Goal: Answer question/provide support: Share knowledge or assist other users

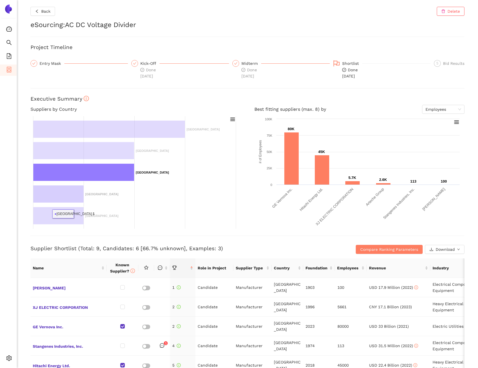
scroll to position [59, 0]
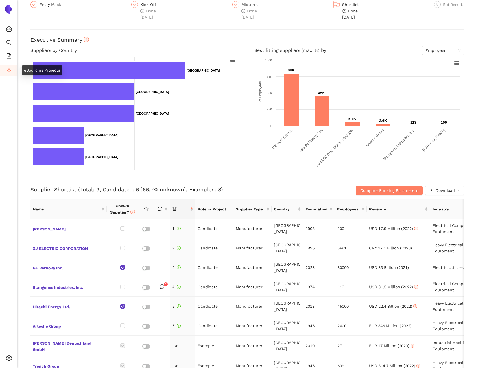
click at [5, 71] on li "eSourcing Projects" at bounding box center [8, 70] width 17 height 11
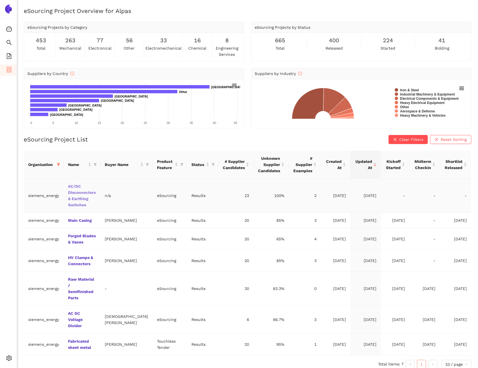
click at [0, 0] on link "AC/DC Disconnectors & Earthing Switches" at bounding box center [0, 0] width 0 height 0
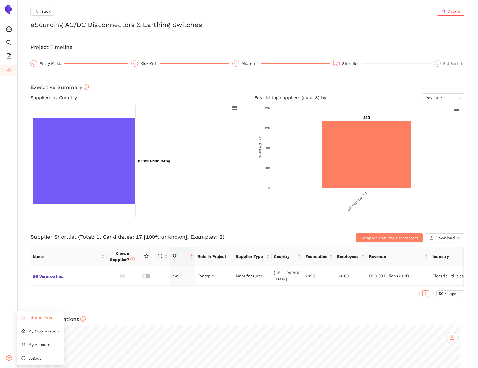
click at [25, 318] on icon "control" at bounding box center [23, 318] width 4 height 4
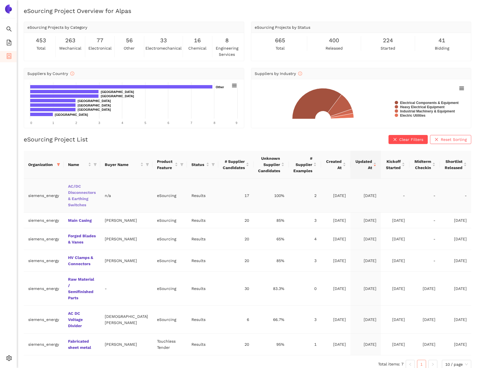
click at [0, 0] on link "AC/DC Disconnectors & Earthing Switches" at bounding box center [0, 0] width 0 height 0
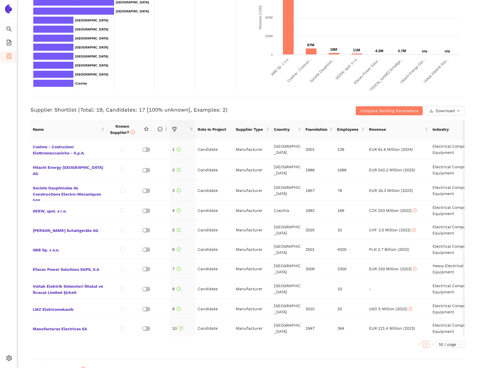
click at [386, 105] on div "Supplier Shortlist (Total: 19, Candidates: 17 [100% unknown], Examples: 2) Comp…" at bounding box center [247, 106] width 434 height 18
click at [386, 107] on button "Compare Ranking Parameters" at bounding box center [388, 110] width 67 height 9
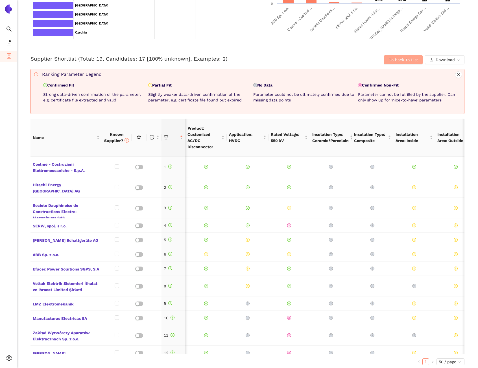
scroll to position [0, 30]
click at [392, 60] on span "Go back to List" at bounding box center [403, 60] width 30 height 6
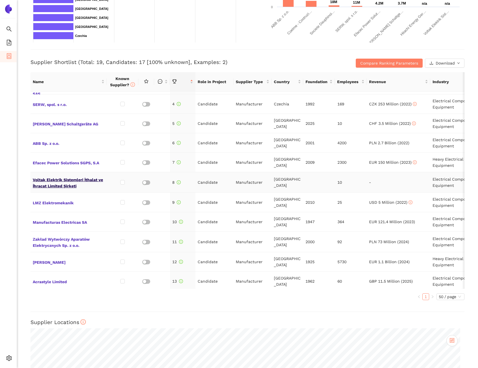
click at [50, 186] on span "Voltak Elektrik Sistemleri İthalat ve İhracat Limited Şirketi" at bounding box center [69, 183] width 72 height 14
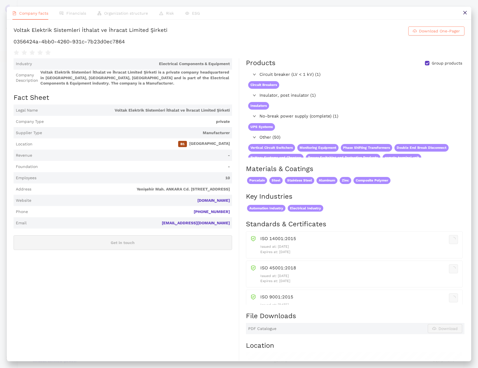
click at [64, 33] on div "Voltak Elektrik Sistemleri İthalat ve İhracat Limited Şirketi" at bounding box center [91, 31] width 154 height 9
copy h1 "Voltak Elektrik Sistemleri İthalat ve İhracat Limited Şirketi Download One-Pager"
click at [465, 12] on icon "close" at bounding box center [464, 12] width 3 height 3
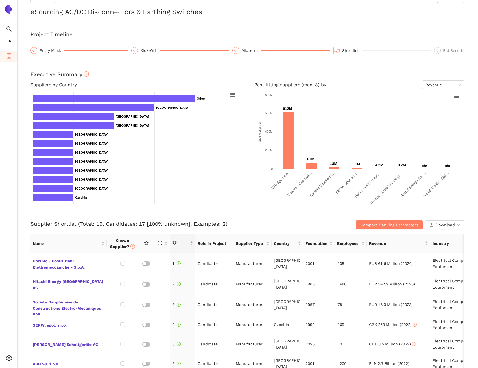
scroll to position [0, 0]
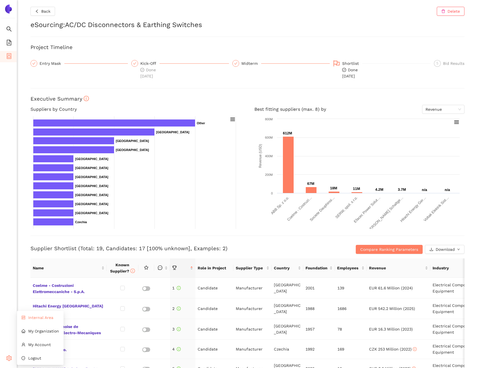
click at [39, 319] on span "Internal Area" at bounding box center [40, 318] width 25 height 5
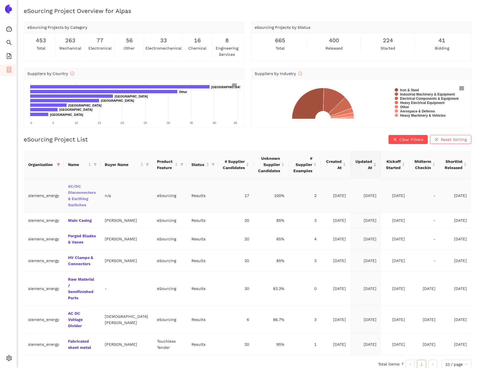
click at [0, 0] on link "AC/DC Disconnectors & Earthing Switches" at bounding box center [0, 0] width 0 height 0
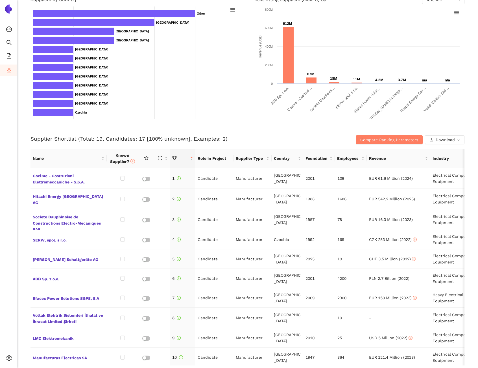
scroll to position [119, 0]
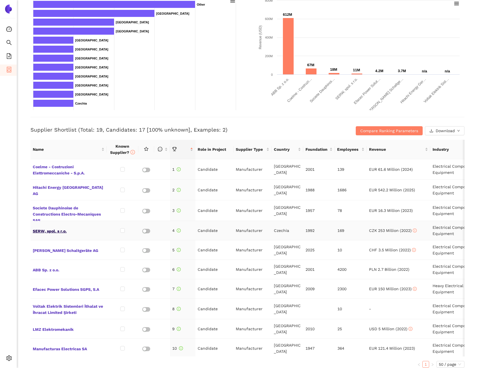
click at [54, 231] on span "SERW, spol. s r.o." at bounding box center [69, 230] width 72 height 7
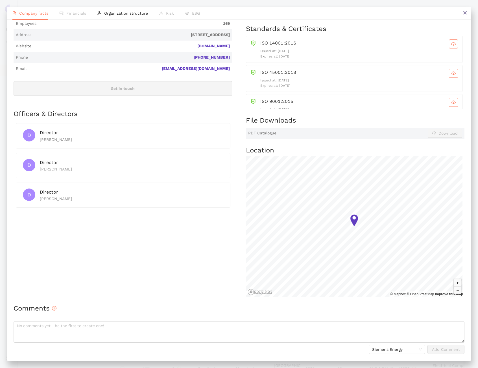
scroll to position [184, 0]
click at [90, 330] on textarea at bounding box center [239, 332] width 451 height 21
paste textarea "DC confirmend, HV up to 420kV"
type textarea "DC confirmend, HV up to 420kV"
click at [97, 310] on h2 "Comments" at bounding box center [239, 309] width 451 height 10
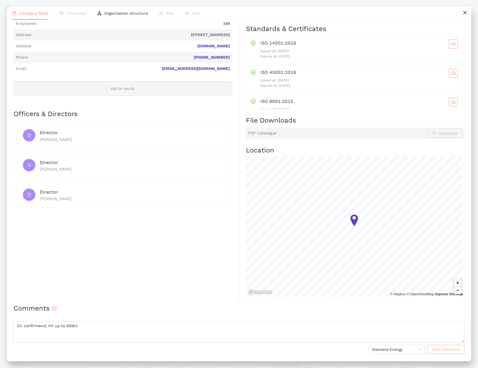
click at [438, 350] on span "Add Comment" at bounding box center [446, 350] width 28 height 6
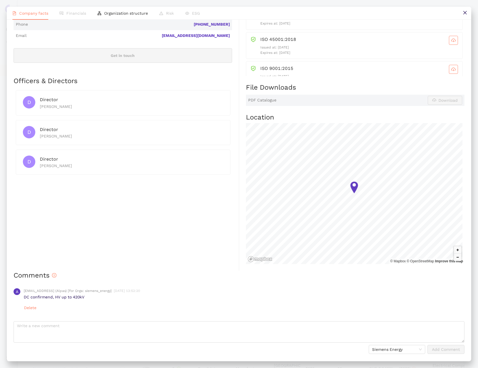
scroll to position [217, 0]
click at [467, 13] on icon "close" at bounding box center [464, 12] width 5 height 5
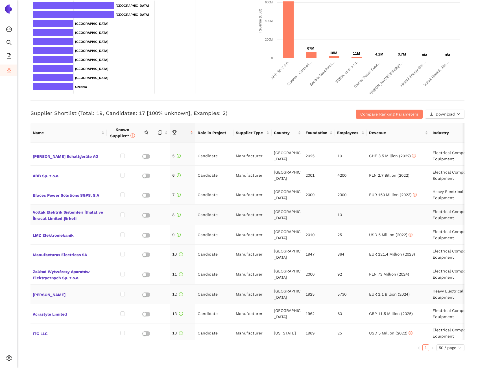
scroll to position [100, 0]
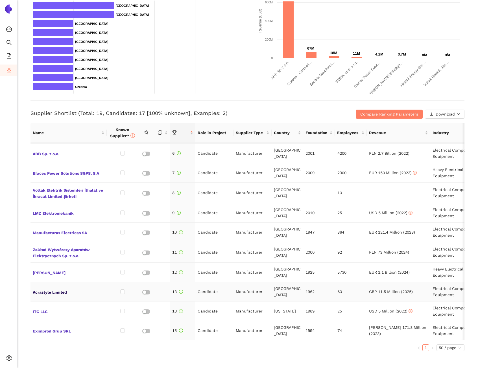
click at [49, 291] on span "Acrastyle Limited" at bounding box center [69, 291] width 72 height 7
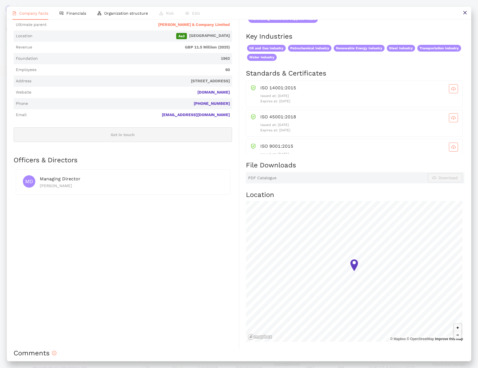
scroll to position [182, 0]
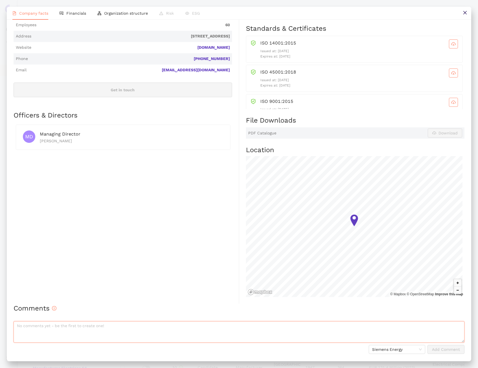
click at [47, 327] on textarea at bounding box center [239, 332] width 451 height 21
paste textarea "DC Outstanding, HV up to 420kV"
type textarea "DC Outstanding, HV up to 420kV"
click at [122, 302] on div "Industry Electrical Components & Equipment Company Description Acrastyle Limite…" at bounding box center [126, 97] width 225 height 416
click at [436, 351] on span "Add Comment" at bounding box center [446, 350] width 28 height 6
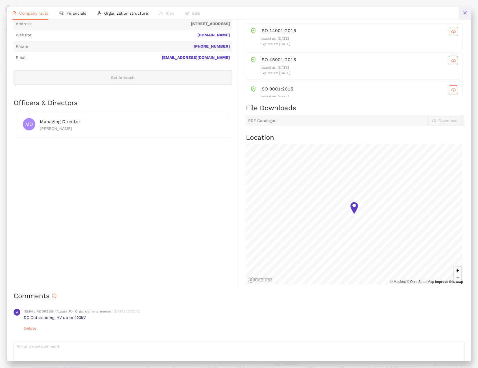
click at [462, 15] on button at bounding box center [464, 13] width 13 height 13
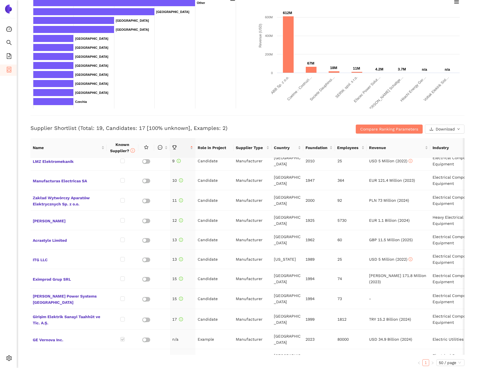
scroll to position [177, 0]
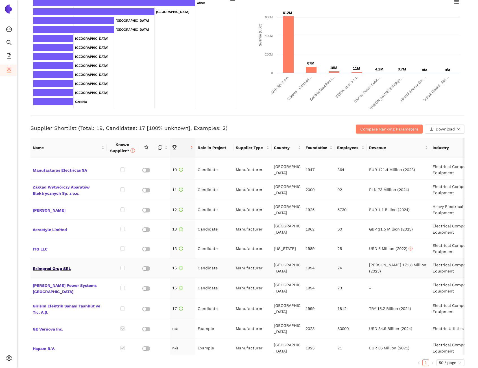
click at [50, 267] on span "Eximprod Grup SRL" at bounding box center [69, 268] width 72 height 7
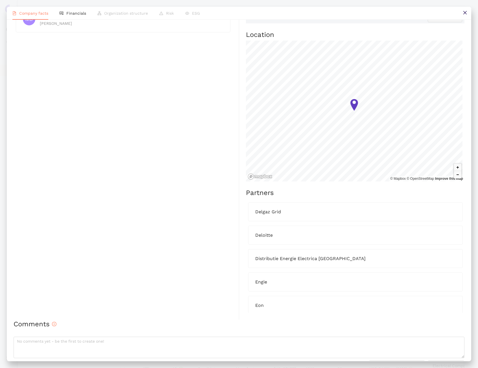
scroll to position [304, 0]
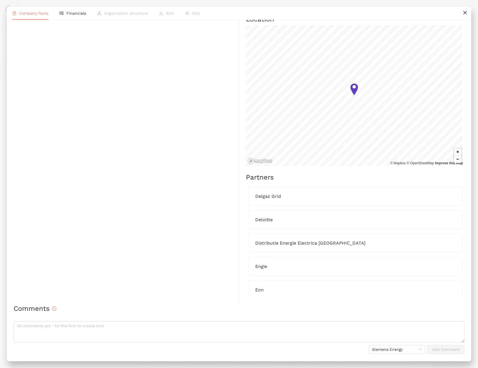
click at [70, 313] on h2 "Comments" at bounding box center [239, 309] width 451 height 10
click at [65, 326] on textarea at bounding box center [239, 332] width 451 height 21
paste textarea "DC Outstanding, HV up to 400kV"
type textarea "DC Outstanding, HV up to 400kV"
click at [123, 315] on div "Comments DC Outstanding, HV up to 400kV Siemens Energy Add Comment" at bounding box center [239, 329] width 451 height 50
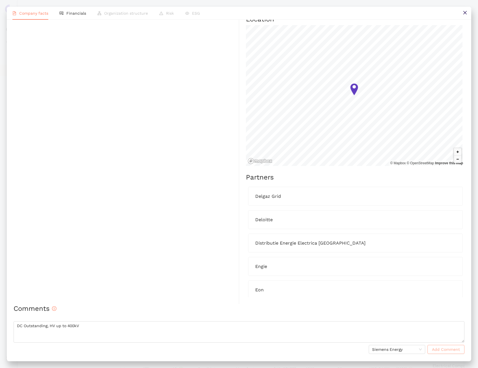
click at [427, 350] on button "Add Comment" at bounding box center [445, 349] width 37 height 9
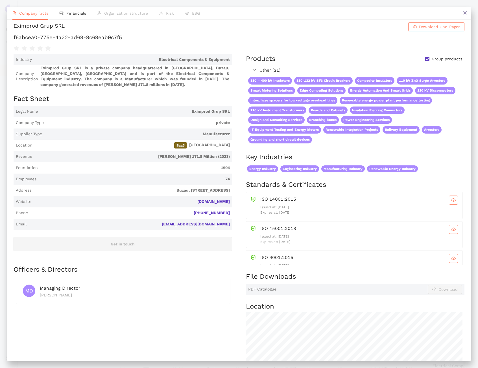
scroll to position [0, 0]
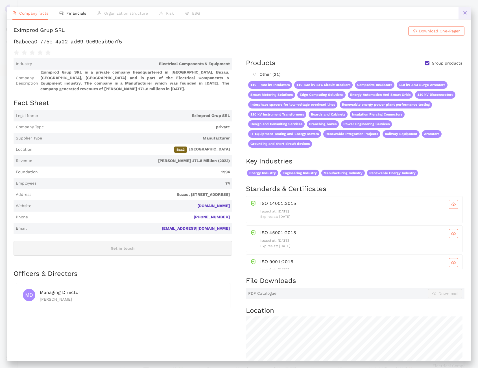
click at [466, 13] on icon "close" at bounding box center [464, 12] width 5 height 5
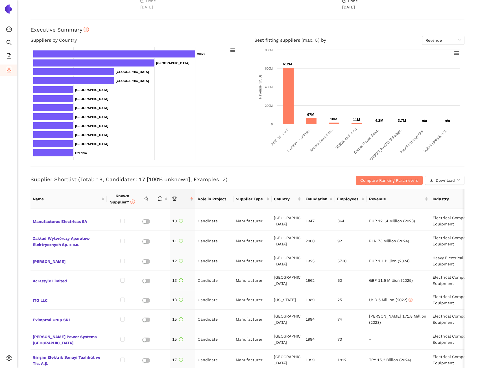
scroll to position [70, 0]
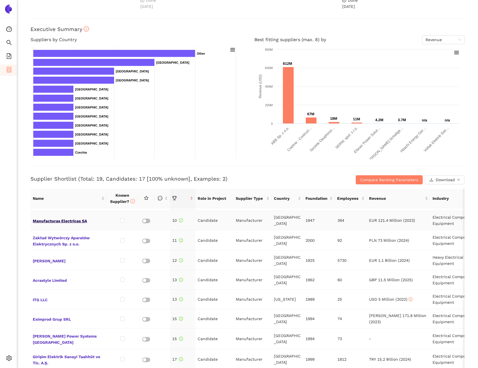
click at [84, 219] on span "Manufacturas Electricas SA" at bounding box center [69, 220] width 72 height 7
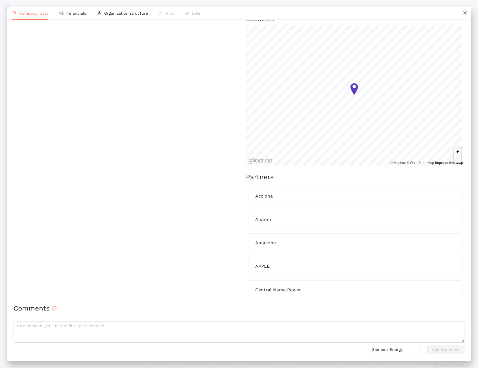
scroll to position [325, 0]
click at [78, 332] on textarea at bounding box center [239, 332] width 451 height 21
paste textarea "DC Outstanding, HV up to 420kV"
type textarea "DC Outstanding, HV up to 420kV"
click at [442, 347] on span "Add Comment" at bounding box center [446, 350] width 28 height 6
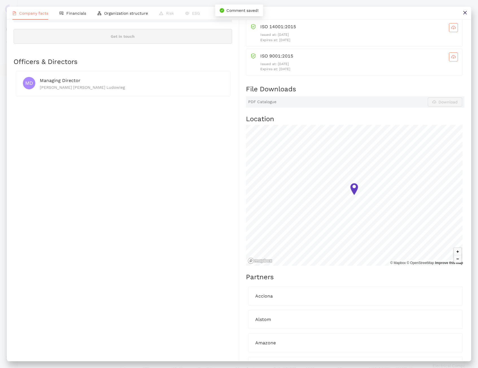
scroll to position [189, 0]
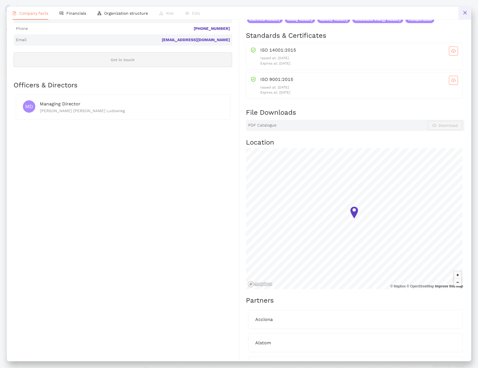
click at [466, 10] on icon "close" at bounding box center [464, 12] width 5 height 5
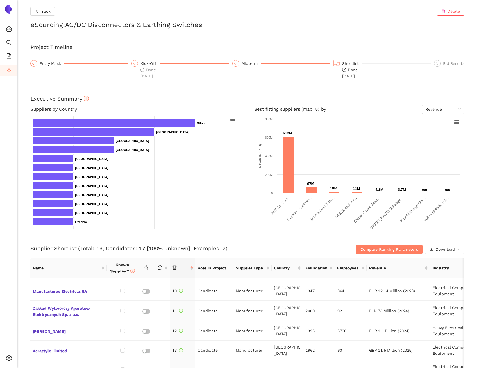
scroll to position [176, 0]
click at [55, 315] on span "Zakład Wytwórczy Aparatów Elektrycznych Sp. z o.o." at bounding box center [69, 312] width 72 height 14
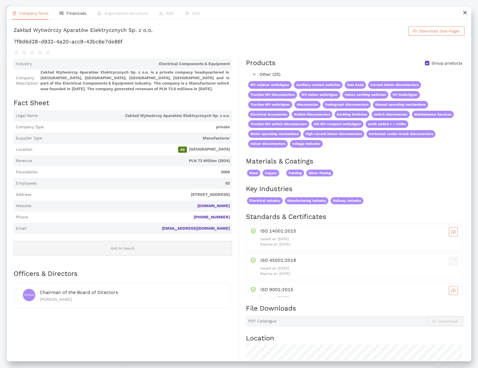
scroll to position [201, 0]
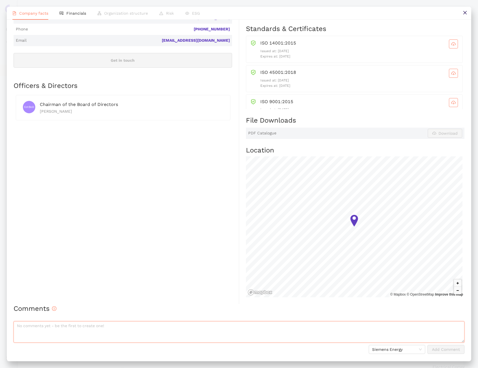
click at [73, 331] on textarea at bounding box center [239, 332] width 451 height 21
paste textarea "DC Outstanding, HV up to 420kV"
type textarea "DC Outstanding, HV up to 420kV"
click at [432, 349] on span "Add Comment" at bounding box center [446, 350] width 28 height 6
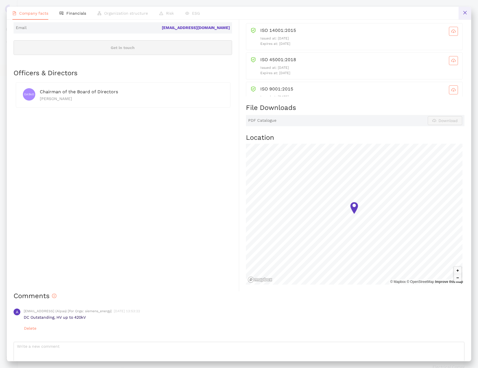
click at [462, 14] on icon "close" at bounding box center [464, 12] width 5 height 5
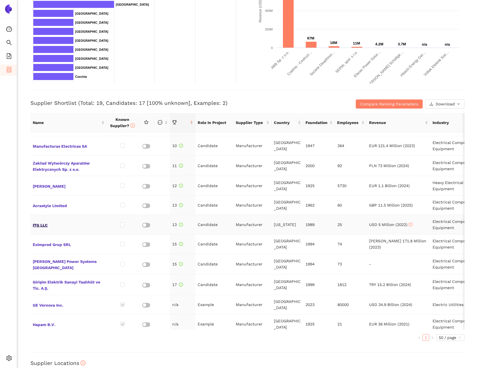
scroll to position [177, 0]
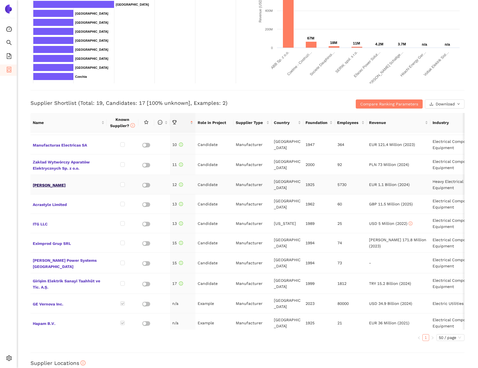
click at [50, 186] on span "[PERSON_NAME]" at bounding box center [69, 184] width 72 height 7
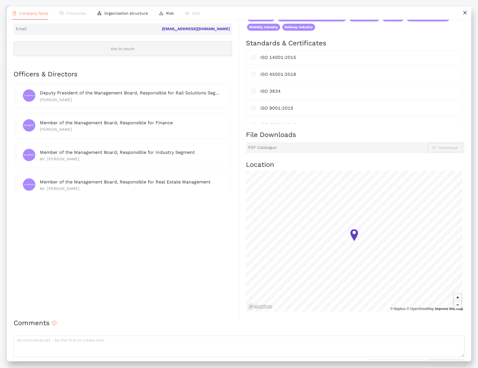
scroll to position [227, 0]
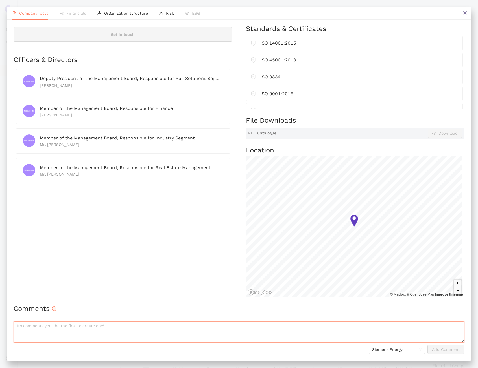
click at [79, 326] on textarea at bounding box center [239, 332] width 451 height 21
paste textarea "DC Outstanding, HV up to 420kV"
type textarea "DC Outstanding, HV up to 420kV"
click at [98, 312] on h2 "Comments" at bounding box center [239, 309] width 451 height 10
click at [448, 348] on span "Add Comment" at bounding box center [446, 350] width 28 height 6
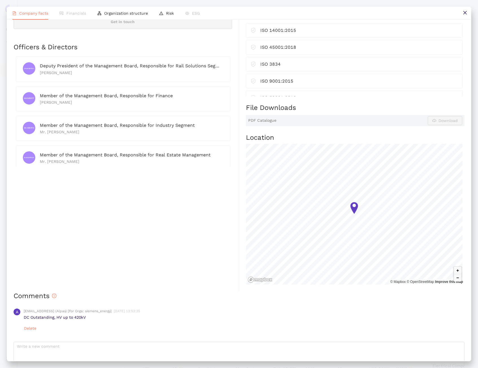
scroll to position [0, 0]
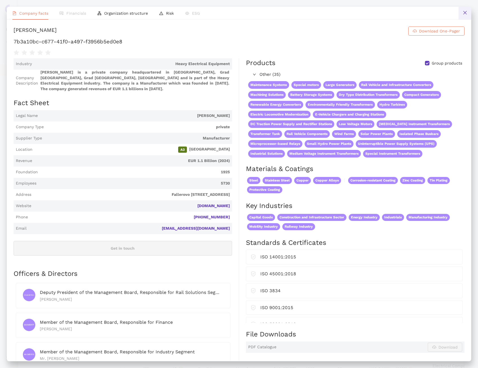
click at [469, 11] on button at bounding box center [464, 13] width 13 height 13
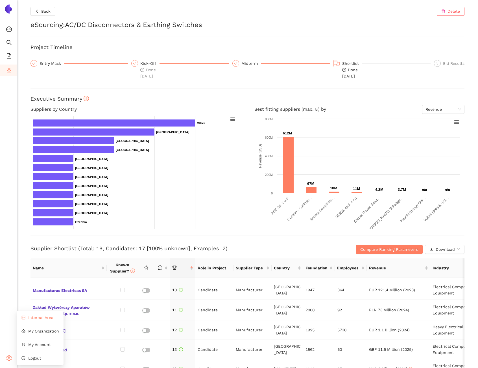
click at [30, 318] on span "Internal Area" at bounding box center [40, 318] width 25 height 5
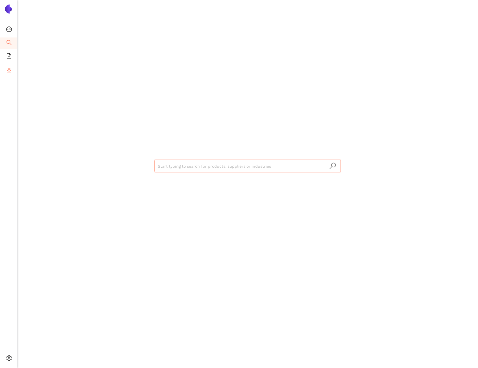
click at [15, 71] on span "eSourcing Projects" at bounding box center [33, 70] width 36 height 11
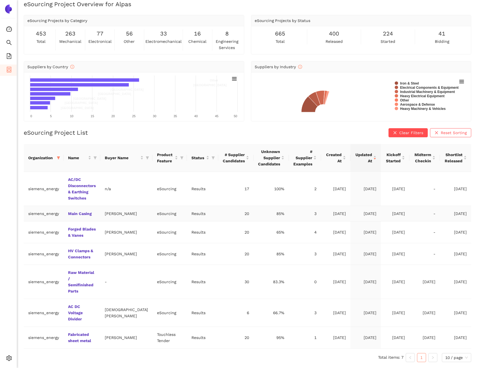
scroll to position [18, 0]
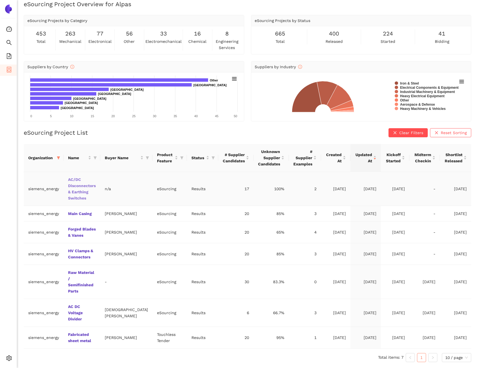
click at [0, 0] on link "AC/DC Disconnectors & Earthing Switches" at bounding box center [0, 0] width 0 height 0
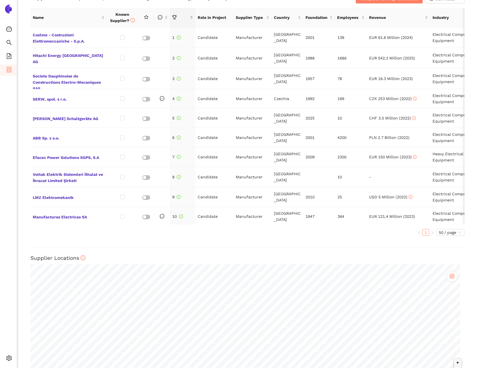
scroll to position [251, 0]
click at [58, 99] on span "SERW, spol. s r.o." at bounding box center [69, 98] width 72 height 7
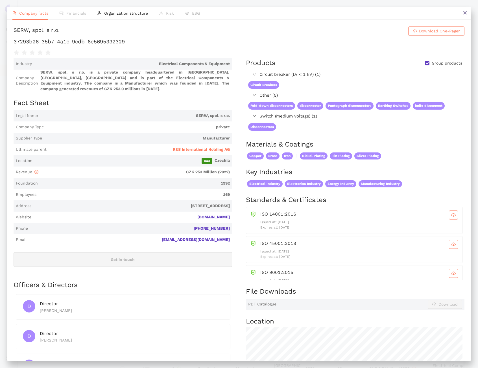
scroll to position [217, 0]
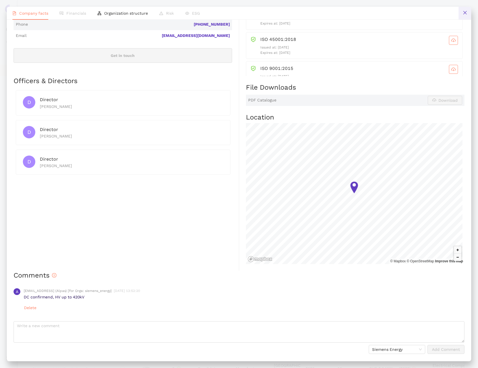
click at [464, 14] on icon "close" at bounding box center [464, 12] width 5 height 5
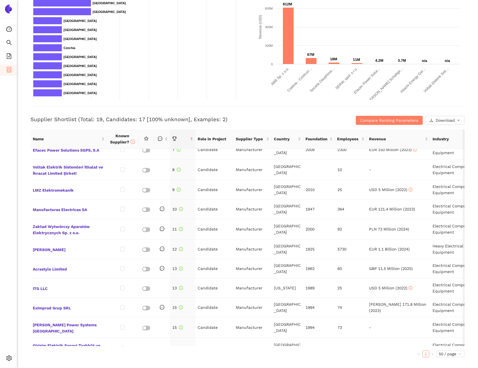
scroll to position [129, 0]
click at [51, 269] on span "Acrastyle Limited" at bounding box center [69, 268] width 72 height 7
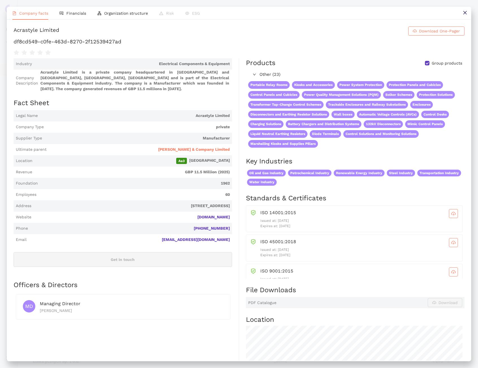
scroll to position [216, 0]
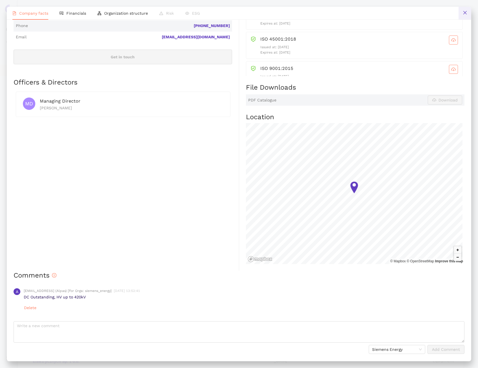
click at [464, 10] on icon "close" at bounding box center [464, 12] width 5 height 5
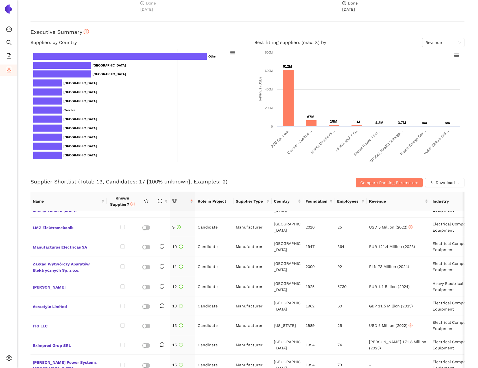
scroll to position [177, 0]
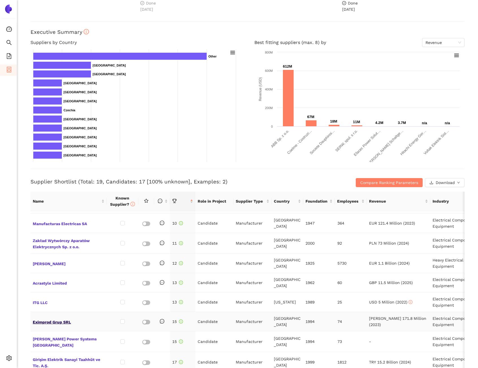
click at [58, 322] on span "Eximprod Grup SRL" at bounding box center [69, 321] width 72 height 7
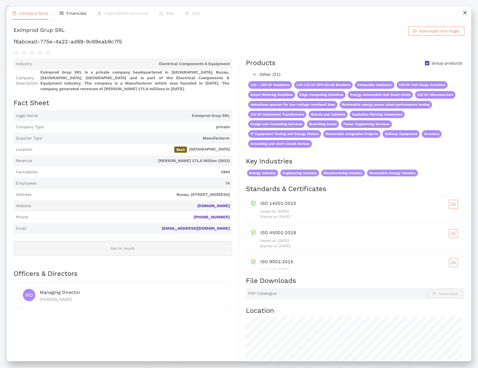
scroll to position [338, 0]
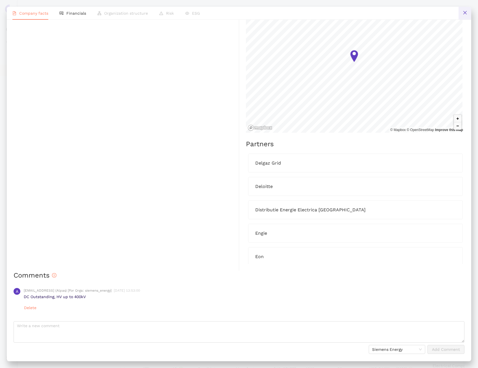
click at [467, 10] on button at bounding box center [464, 13] width 13 height 13
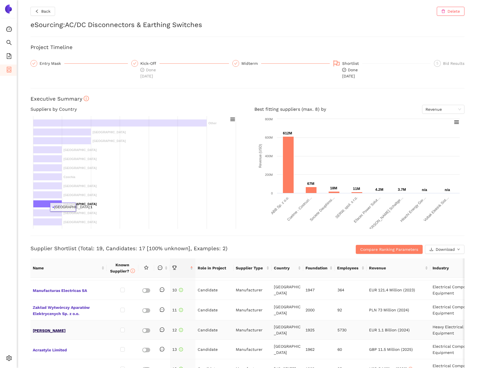
scroll to position [149, 0]
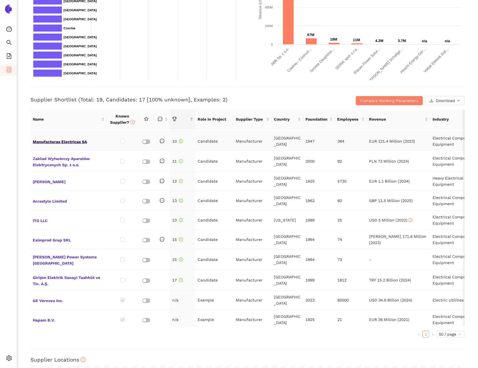
click at [65, 139] on span "Manufacturas Electricas SA" at bounding box center [69, 141] width 72 height 7
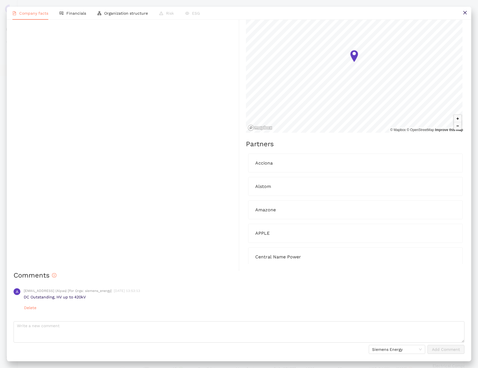
scroll to position [358, 0]
click at [465, 13] on icon "close" at bounding box center [464, 12] width 3 height 3
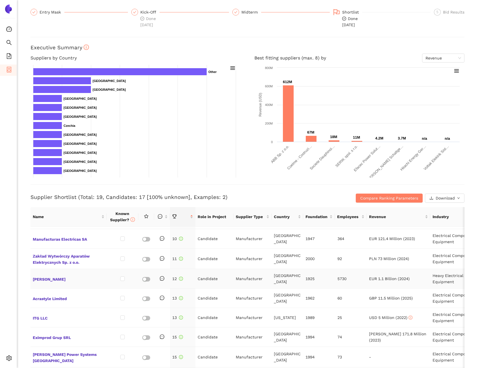
scroll to position [61, 0]
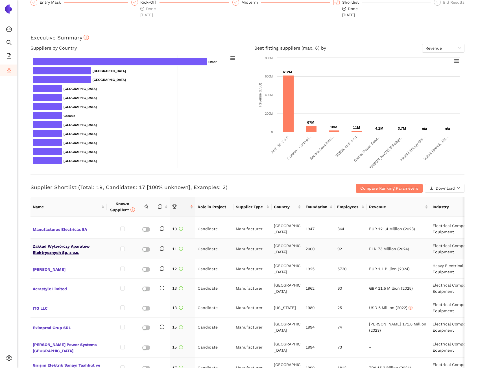
click at [70, 249] on span "Zakład Wytwórczy Aparatów Elektrycznych Sp. z o.o." at bounding box center [69, 249] width 72 height 14
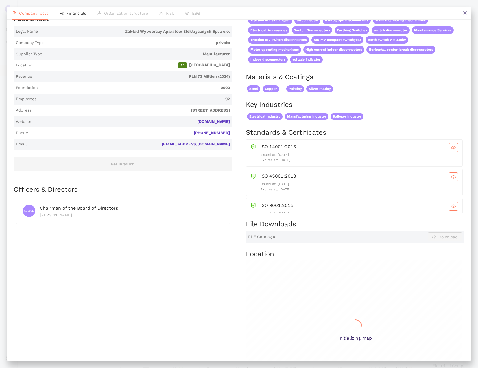
scroll to position [234, 0]
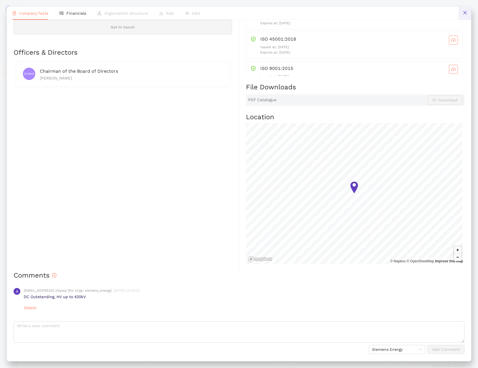
click at [466, 16] on button at bounding box center [464, 13] width 13 height 13
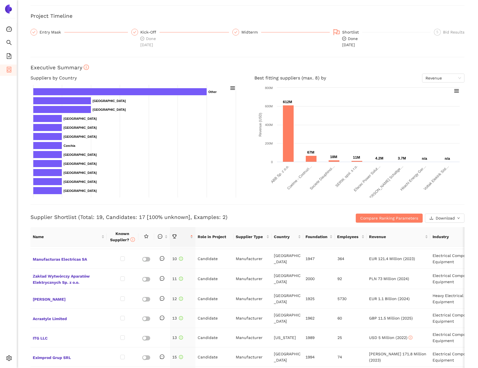
scroll to position [140, 0]
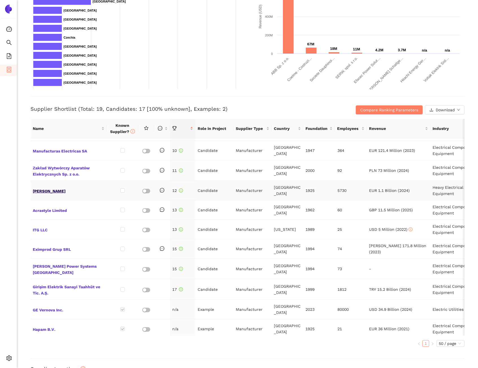
click at [52, 191] on span "[PERSON_NAME]" at bounding box center [69, 190] width 72 height 7
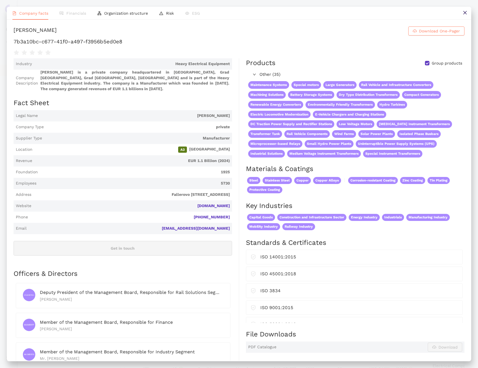
scroll to position [260, 0]
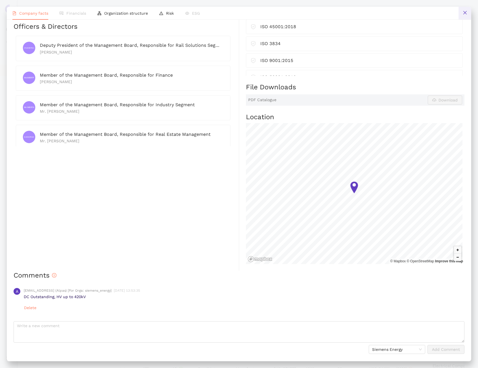
click at [468, 12] on button at bounding box center [464, 13] width 13 height 13
